Goal: Information Seeking & Learning: Learn about a topic

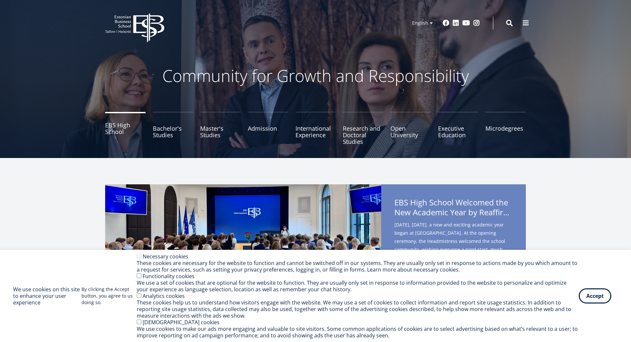
click at [121, 128] on link "EBS High School" at bounding box center [125, 128] width 40 height 33
click at [505, 125] on link "Microdegrees" at bounding box center [506, 128] width 40 height 33
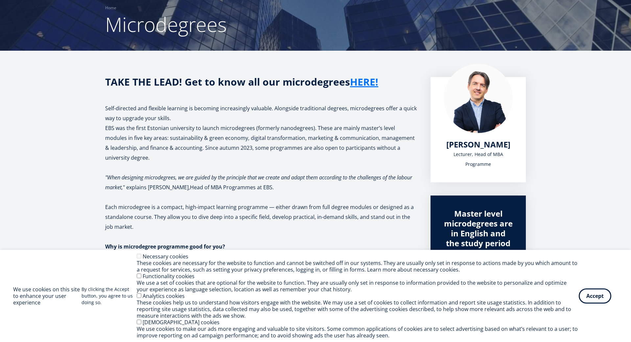
scroll to position [67, 0]
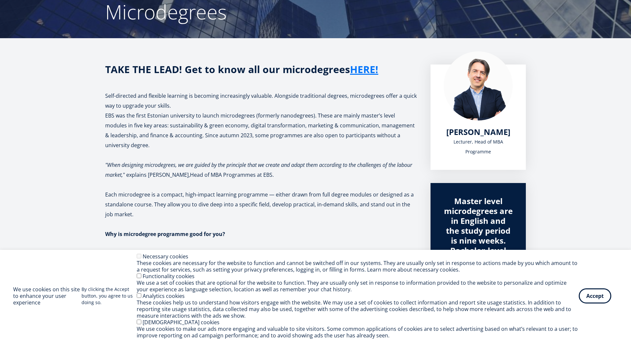
drag, startPoint x: 594, startPoint y: 298, endPoint x: 580, endPoint y: 288, distance: 16.8
click at [594, 298] on button "Accept" at bounding box center [595, 295] width 33 height 15
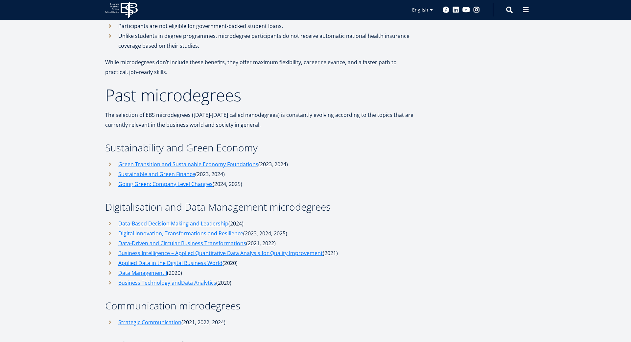
scroll to position [2214, 0]
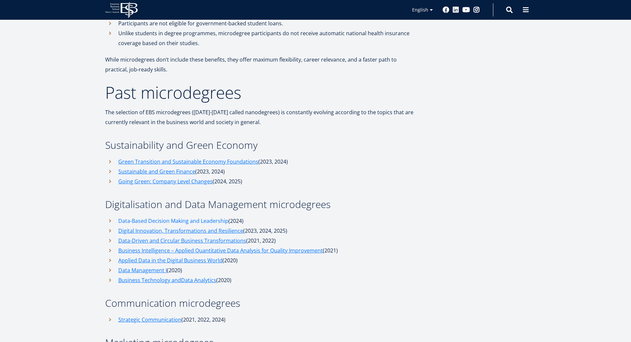
click at [204, 216] on link "Data-Based Decision Making and Leadership" at bounding box center [173, 221] width 110 height 10
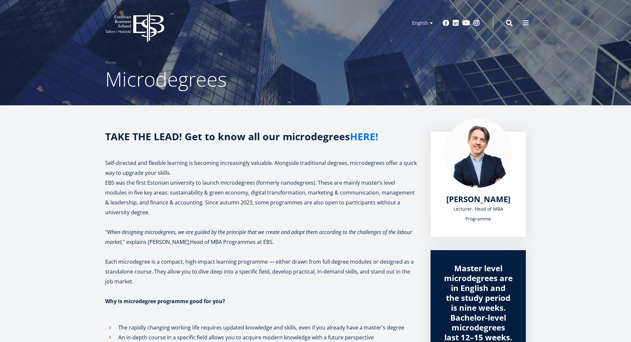
click at [368, 132] on link "HERE!" at bounding box center [364, 137] width 28 height 10
